Goal: Task Accomplishment & Management: Complete application form

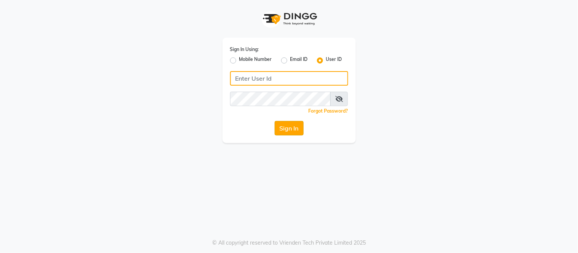
type input "thegelbottle"
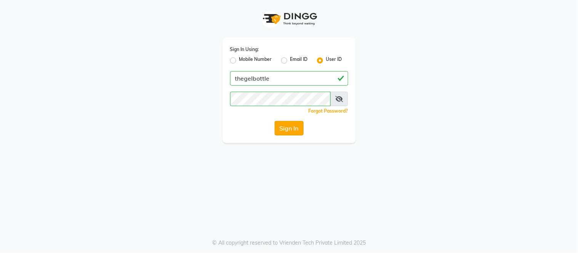
click at [284, 134] on button "Sign In" at bounding box center [289, 128] width 29 height 14
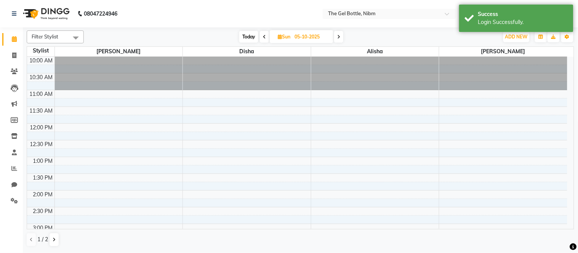
click at [263, 38] on icon at bounding box center [264, 37] width 3 height 5
type input "04-10-2025"
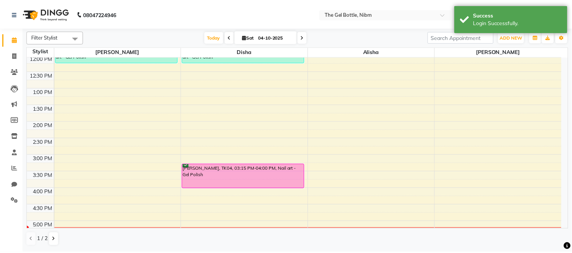
scroll to position [69, 0]
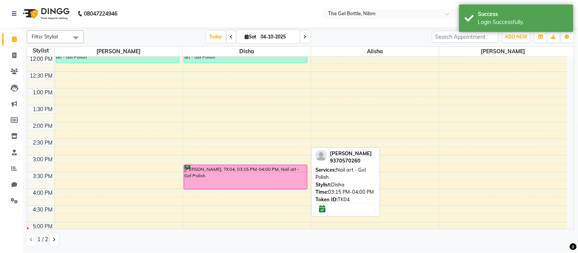
click at [219, 184] on div "[PERSON_NAME], TK04, 03:15 PM-04:00 PM, Nail art - Gel Polish" at bounding box center [245, 177] width 123 height 24
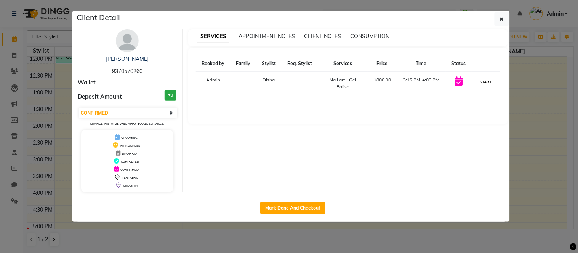
click at [482, 81] on button "START" at bounding box center [486, 82] width 16 height 10
select select "1"
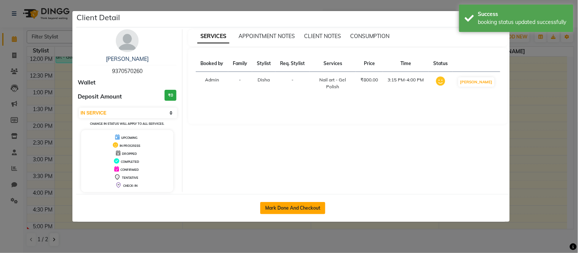
click at [289, 212] on button "Mark Done And Checkout" at bounding box center [292, 208] width 65 height 12
select select "service"
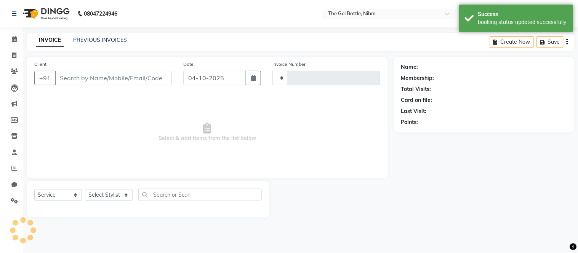
type input "0325"
select select "3"
select select "7762"
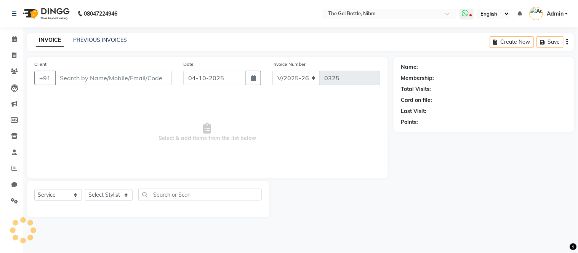
click at [466, 17] on span at bounding box center [467, 14] width 14 height 11
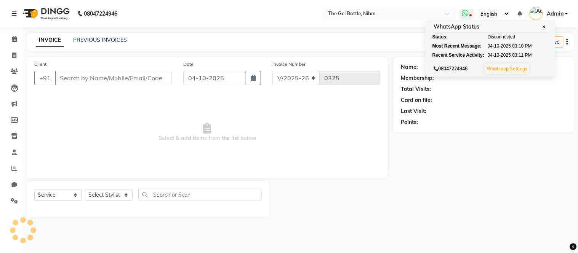
click at [466, 17] on span at bounding box center [467, 14] width 14 height 11
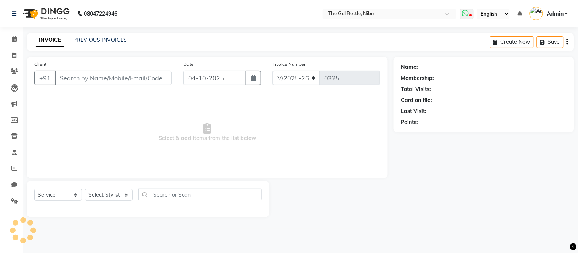
click at [466, 17] on span at bounding box center [467, 14] width 14 height 11
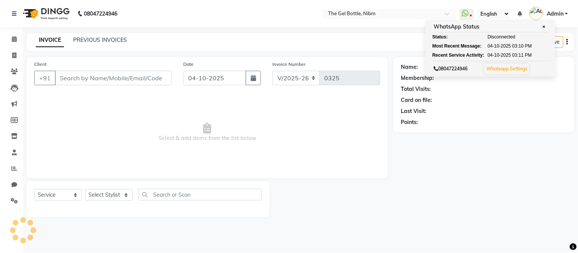
click at [458, 110] on div "Last Visit:" at bounding box center [483, 111] width 165 height 8
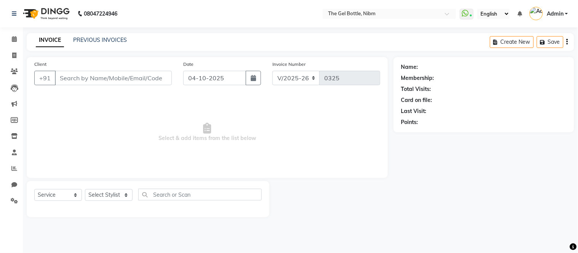
type input "9370570260"
select select "69370"
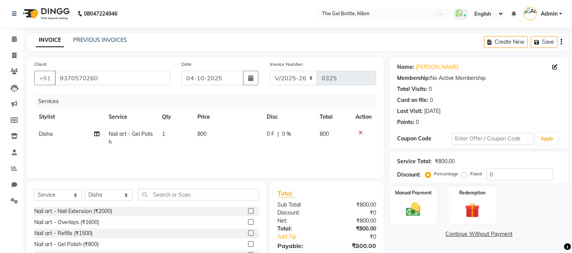
click at [199, 134] on span "800" at bounding box center [201, 134] width 9 height 7
select select "69370"
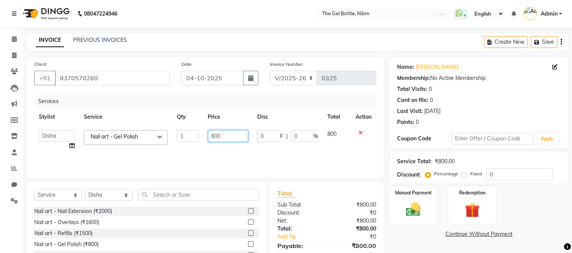
click at [214, 135] on input "800" at bounding box center [228, 136] width 40 height 12
type input "2300"
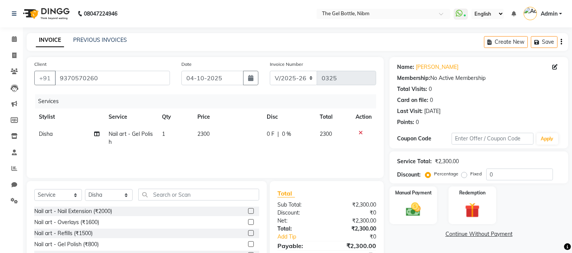
click at [43, 136] on span "Disha" at bounding box center [46, 134] width 14 height 7
select select "69370"
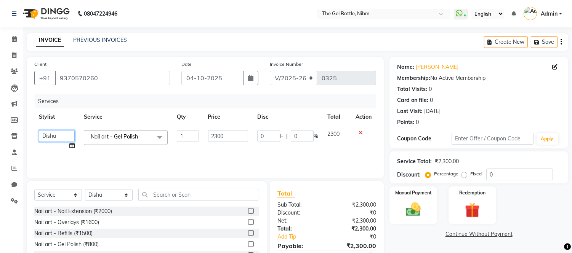
click at [43, 136] on select "[PERSON_NAME] [PERSON_NAME] [PERSON_NAME] [PERSON_NAME] [PERSON_NAME]" at bounding box center [57, 136] width 36 height 12
select select "76368"
click at [74, 149] on icon at bounding box center [71, 145] width 5 height 5
select select "76368"
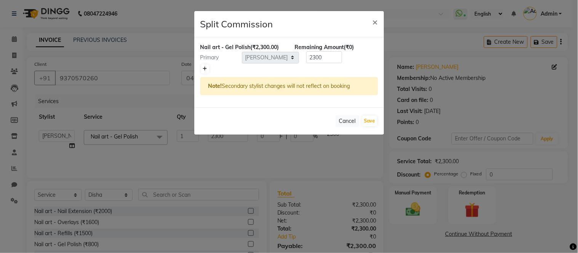
click at [206, 67] on icon at bounding box center [205, 69] width 4 height 5
type input "1150"
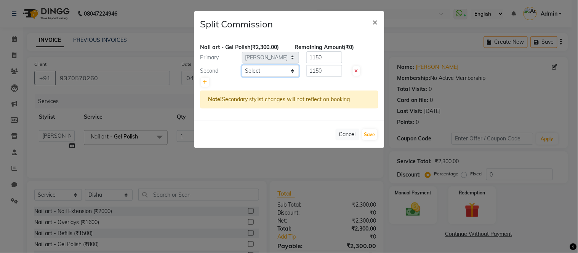
click at [250, 69] on select "Select [PERSON_NAME] [PERSON_NAME] [PERSON_NAME] [PERSON_NAME] [PERSON_NAME]" at bounding box center [270, 71] width 57 height 12
select select "69370"
click at [242, 65] on select "Select [PERSON_NAME] [PERSON_NAME] [PERSON_NAME] [PERSON_NAME] [PERSON_NAME]" at bounding box center [270, 71] width 57 height 12
click at [370, 133] on button "Save" at bounding box center [369, 135] width 15 height 11
select select "Select"
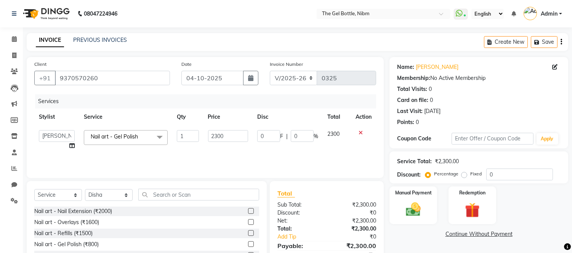
click at [117, 135] on span "Nail art - Gel Polish" at bounding box center [114, 136] width 47 height 7
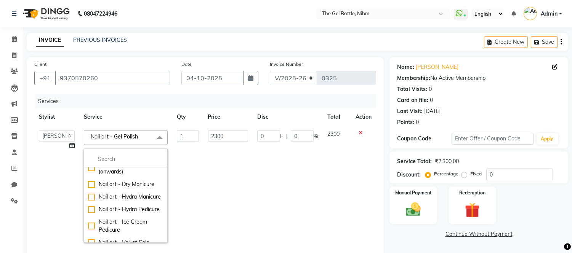
scroll to position [86, 0]
click at [115, 200] on div "Nail art - Hydra Manicure" at bounding box center [125, 197] width 75 height 8
checkbox input "false"
checkbox input "true"
type input "800"
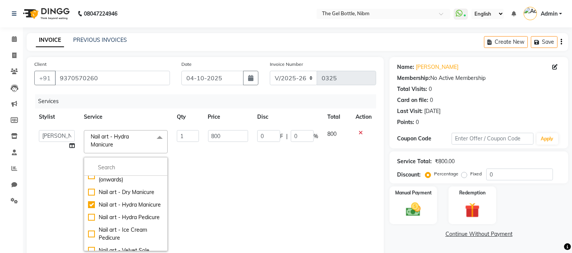
click at [203, 197] on td "800" at bounding box center [227, 191] width 49 height 130
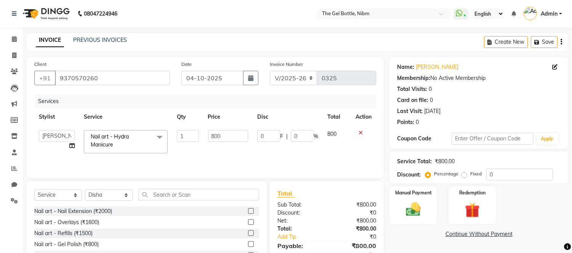
click at [130, 139] on span "Nail art - Hydra Manicure x" at bounding box center [122, 141] width 67 height 16
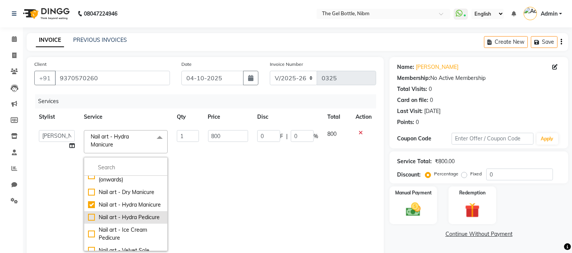
click at [113, 222] on div "Nail art - Hydra Pedicure" at bounding box center [125, 218] width 75 height 8
checkbox input "false"
checkbox input "true"
click at [190, 218] on td "1" at bounding box center [187, 191] width 31 height 130
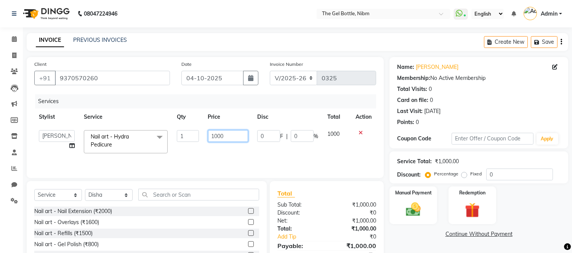
click at [216, 136] on input "1000" at bounding box center [228, 136] width 40 height 12
type input "2300"
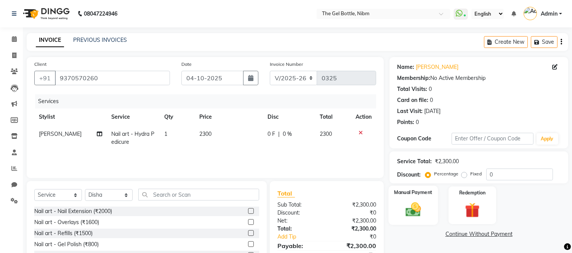
click at [412, 211] on img at bounding box center [413, 210] width 25 height 18
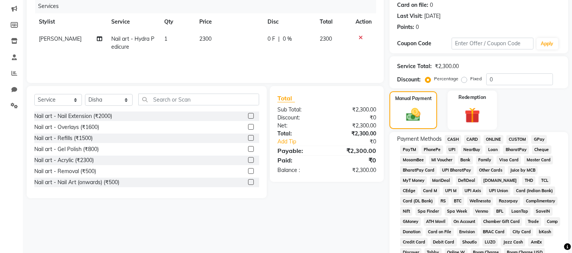
scroll to position [96, 0]
click at [537, 139] on span "GPay" at bounding box center [539, 139] width 16 height 9
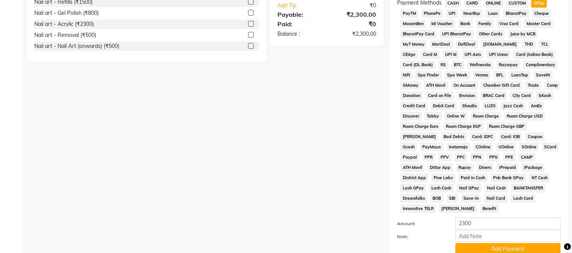
scroll to position [284, 0]
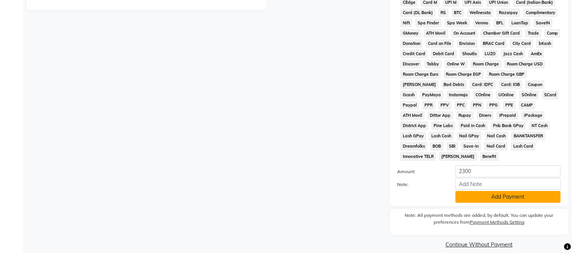
click at [473, 191] on button "Add Payment" at bounding box center [507, 197] width 105 height 12
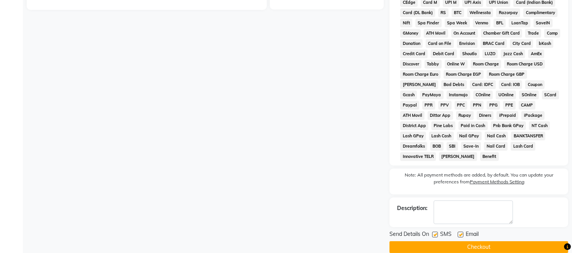
click at [435, 241] on button "Checkout" at bounding box center [478, 247] width 179 height 12
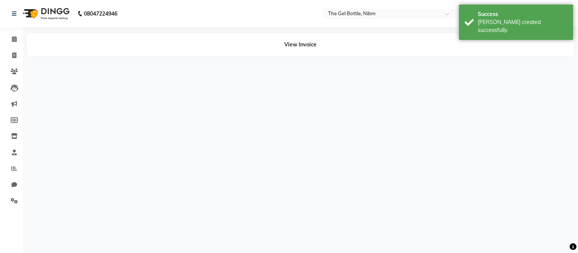
select select "76368"
select select "69370"
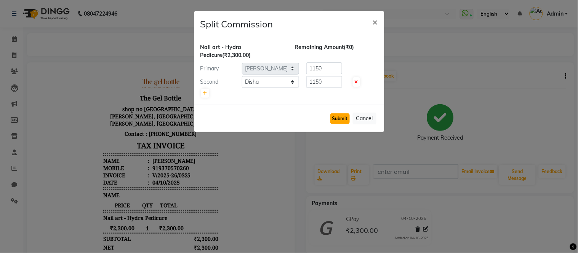
click at [342, 117] on button "Submit" at bounding box center [339, 119] width 19 height 11
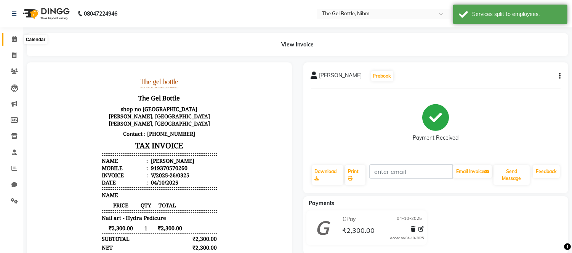
click at [12, 37] on icon at bounding box center [14, 39] width 5 height 6
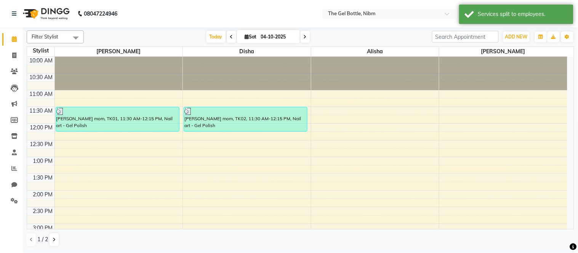
click at [304, 36] on icon at bounding box center [305, 37] width 3 height 5
type input "05-10-2025"
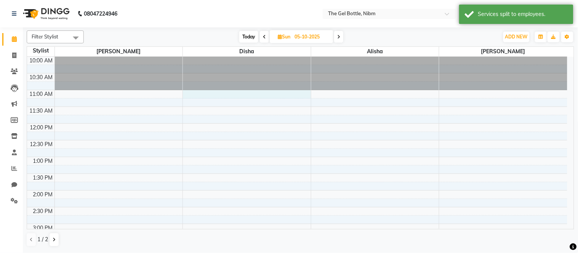
click at [212, 93] on div "10:00 AM 10:30 AM 11:00 AM 11:30 AM 12:00 PM 12:30 PM 1:00 PM 1:30 PM 2:00 PM 2…" at bounding box center [297, 241] width 540 height 368
select select "69370"
select select "tentative"
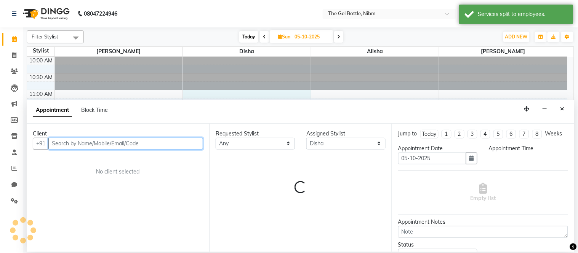
select select "660"
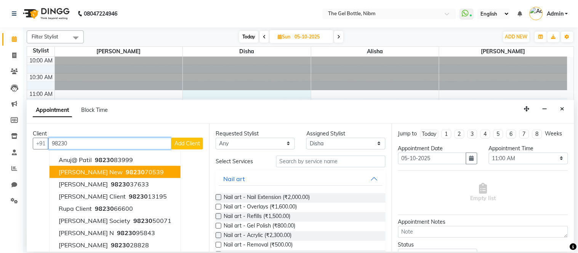
click at [132, 171] on ngb-highlight "98230 70539" at bounding box center [144, 172] width 40 height 8
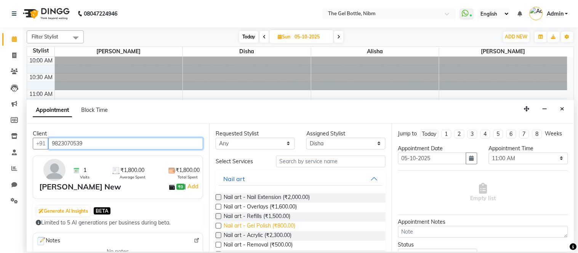
type input "9823070539"
click at [239, 224] on span "Nail art - Gel Polish (₹800.00)" at bounding box center [260, 227] width 72 height 10
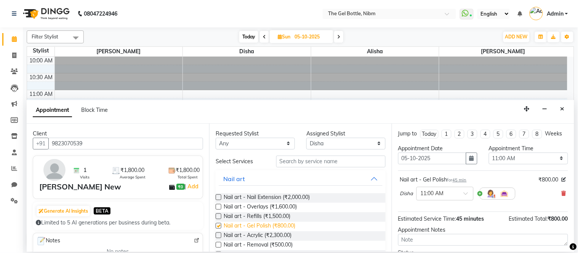
checkbox input "false"
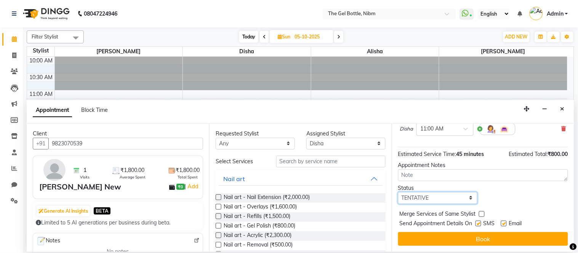
click at [427, 195] on select "Select TENTATIVE CONFIRM UPCOMING" at bounding box center [437, 198] width 79 height 12
select select "confirm booking"
click at [398, 192] on select "Select TENTATIVE CONFIRM UPCOMING" at bounding box center [437, 198] width 79 height 12
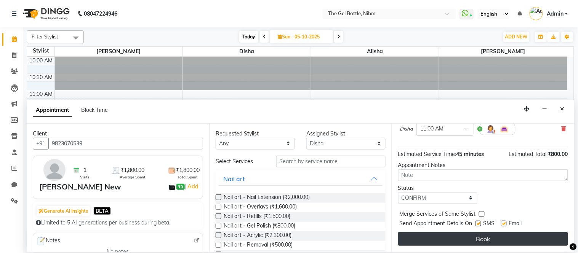
click at [437, 239] on button "Book" at bounding box center [483, 239] width 170 height 14
